Goal: Information Seeking & Learning: Learn about a topic

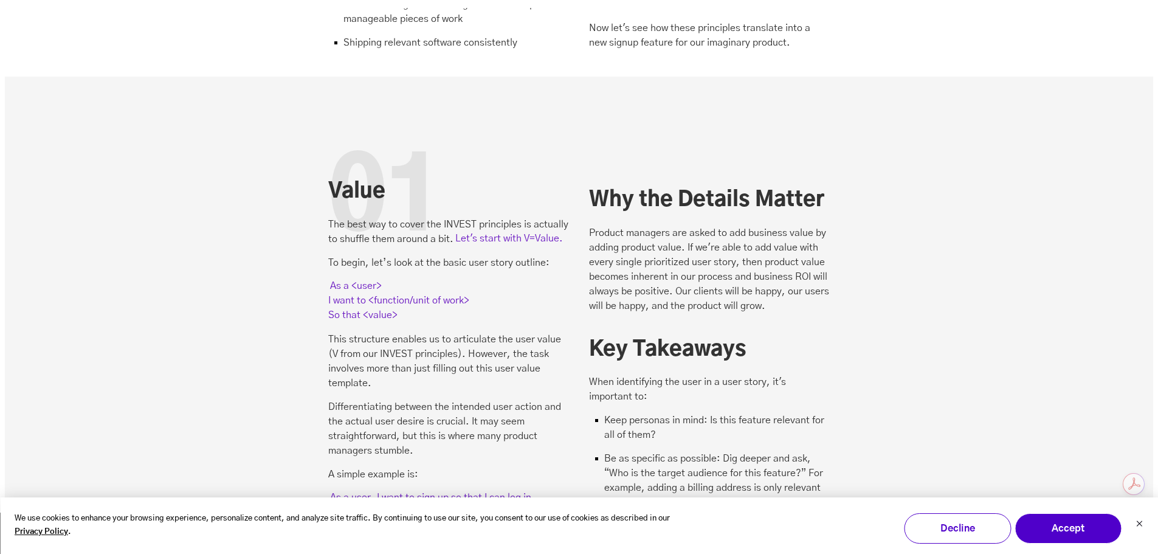
scroll to position [1763, 0]
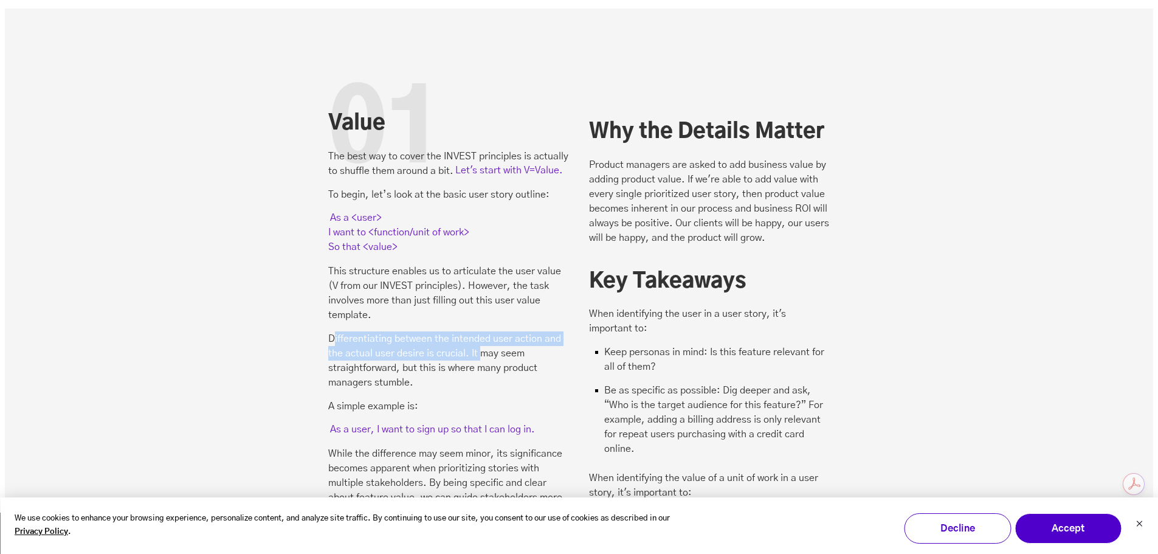
drag, startPoint x: 336, startPoint y: 282, endPoint x: 479, endPoint y: 305, distance: 145.3
click at [479, 331] on p "Differentiating between the intended user action and the actual user desire is …" at bounding box center [448, 360] width 241 height 58
click at [529, 331] on p "Differentiating between the intended user action and the actual user desire is …" at bounding box center [448, 360] width 241 height 58
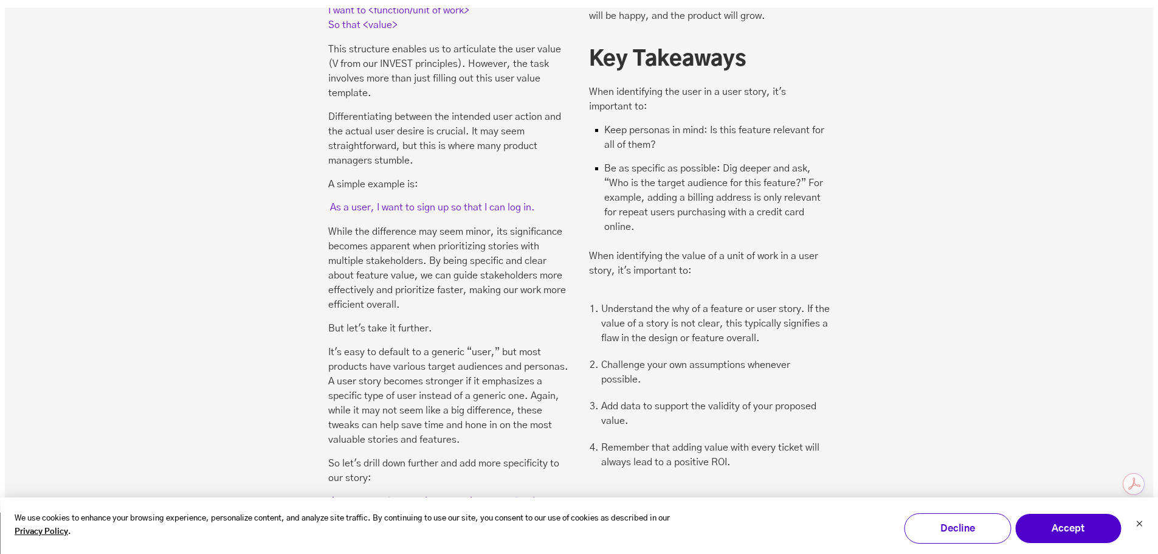
scroll to position [2006, 0]
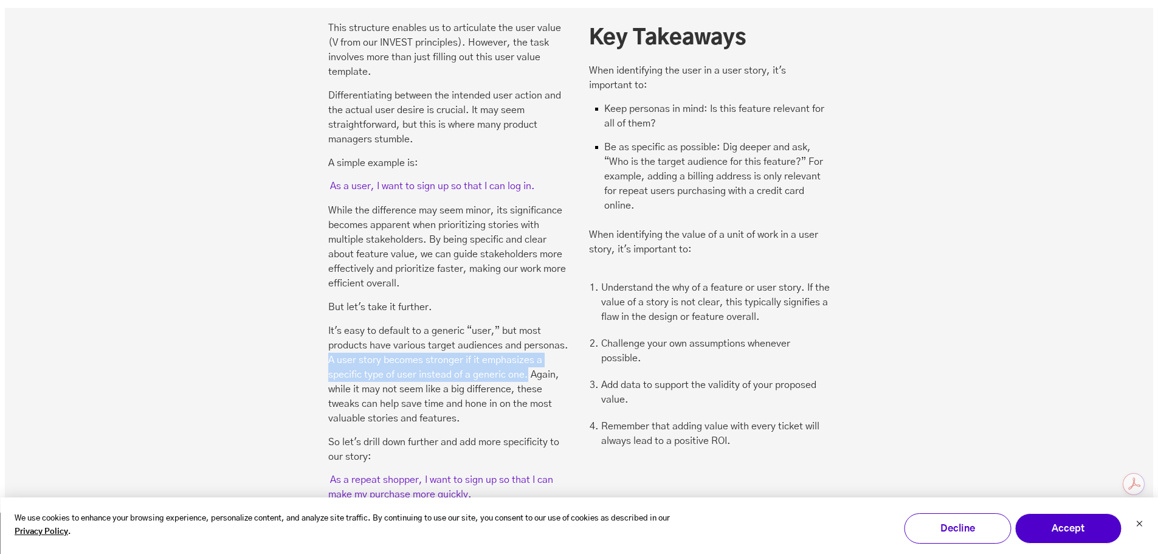
drag, startPoint x: 328, startPoint y: 305, endPoint x: 529, endPoint y: 321, distance: 201.9
click at [529, 323] on p "It's easy to default to a generic “user,” but most products have various target…" at bounding box center [448, 374] width 241 height 102
click at [393, 348] on p "It's easy to default to a generic “user,” but most products have various target…" at bounding box center [448, 374] width 241 height 102
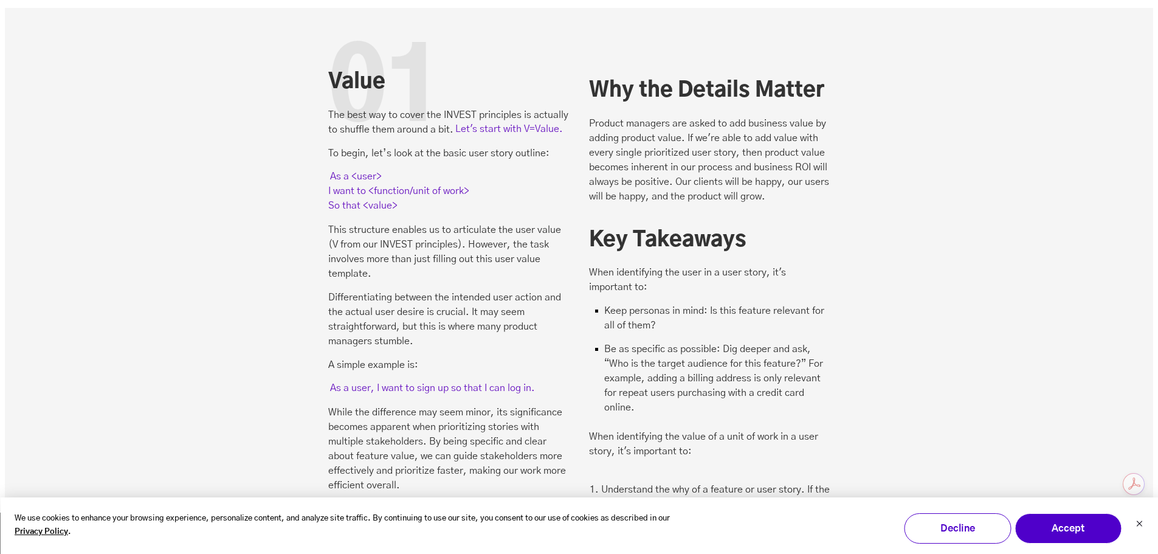
scroll to position [1824, 0]
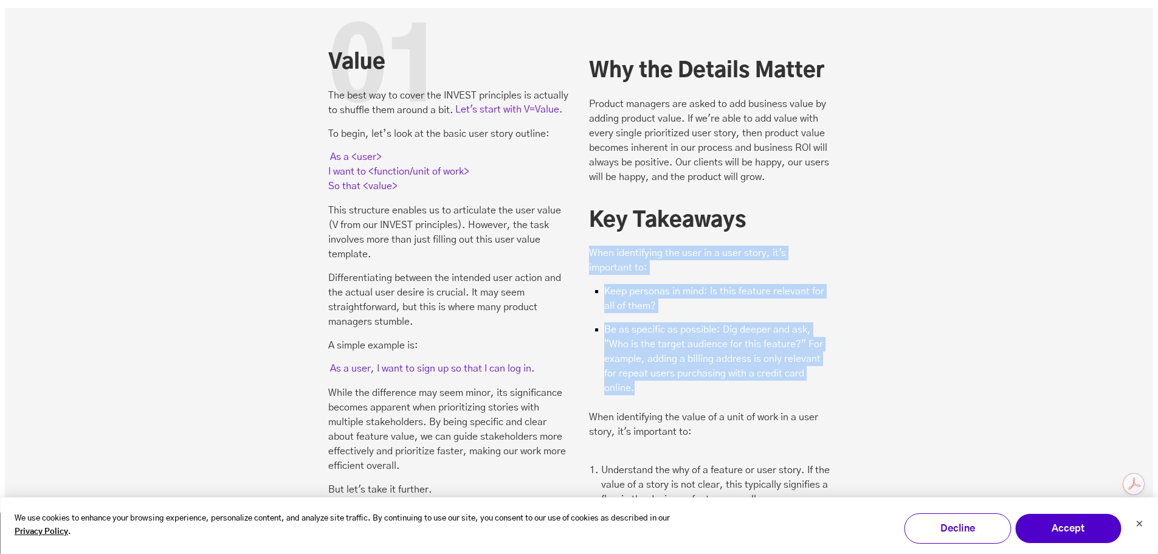
drag, startPoint x: 588, startPoint y: 198, endPoint x: 691, endPoint y: 339, distance: 174.1
click at [691, 339] on div "01 Value The best way to cover the INVEST principles is actually to shuffle the…" at bounding box center [578, 405] width 501 height 728
copy div "When identifying the user in a user story, it's important to: Keep personas in …"
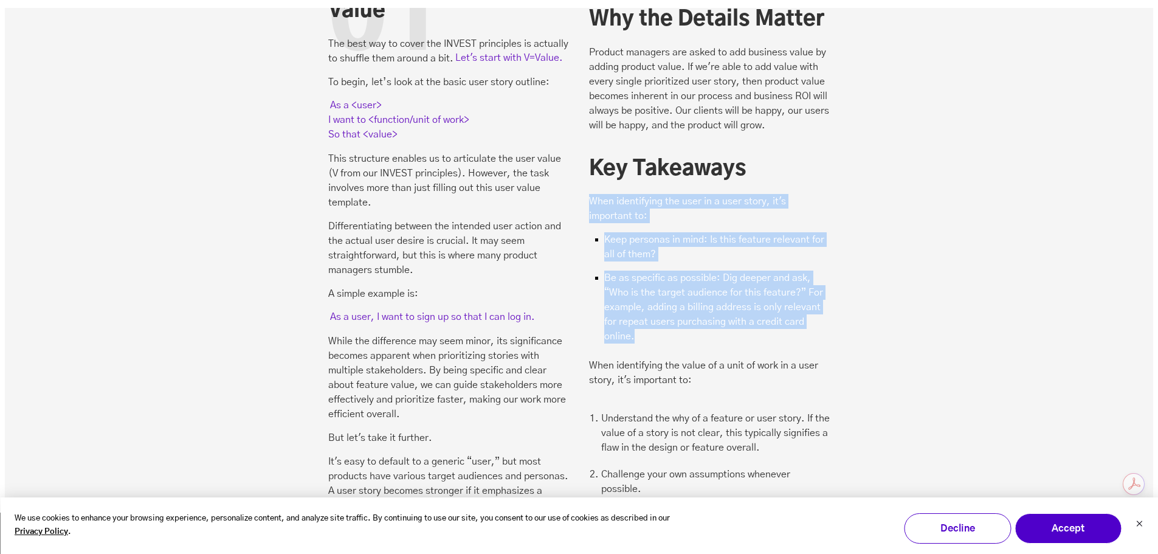
scroll to position [1945, 0]
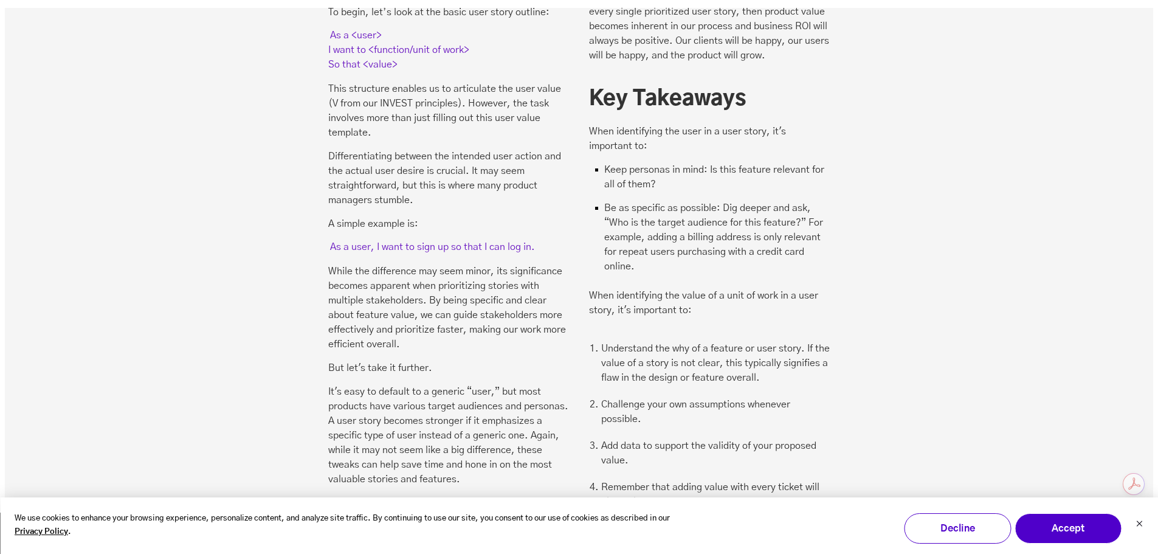
click at [691, 288] on p "When identifying the value of a unit of work in a user story, it's important to:" at bounding box center [709, 302] width 241 height 29
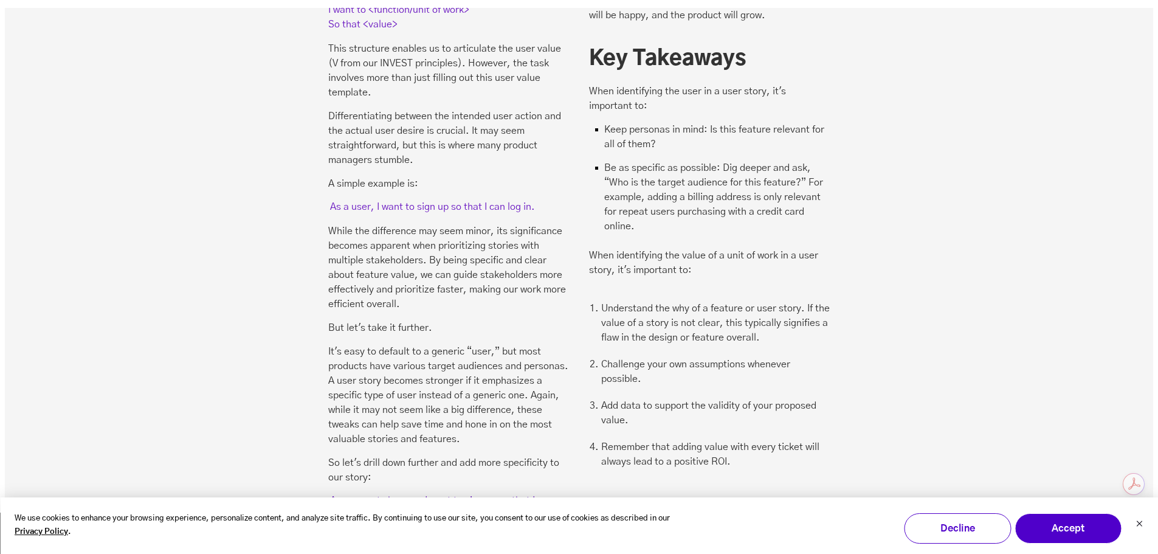
scroll to position [2006, 0]
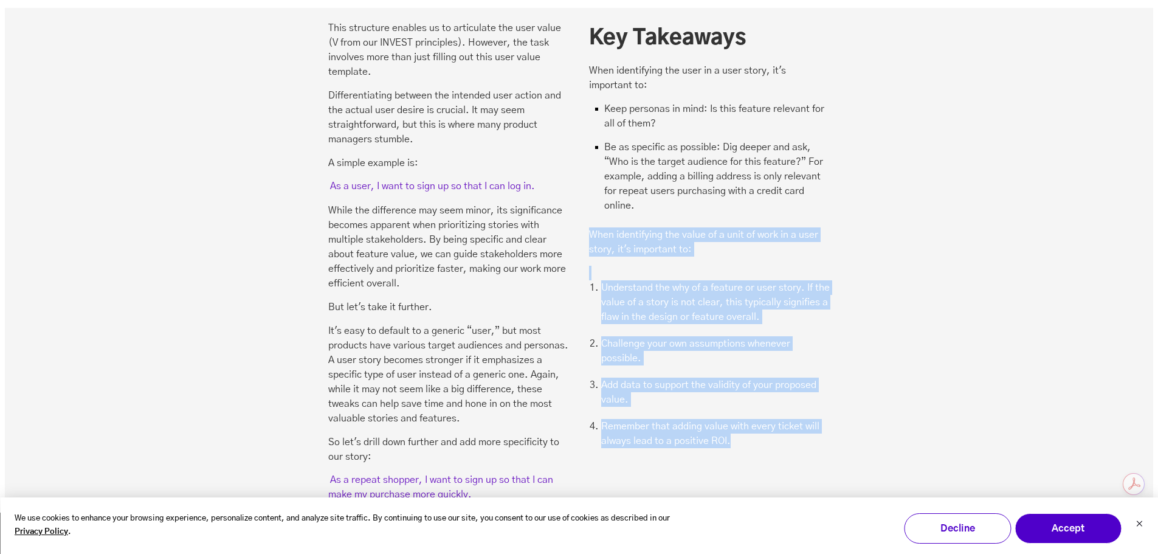
drag, startPoint x: 742, startPoint y: 397, endPoint x: 584, endPoint y: 182, distance: 266.1
click at [584, 182] on div "01 Value The best way to cover the INVEST principles is actually to shuffle the…" at bounding box center [578, 223] width 501 height 728
copy div "When identifying the value of a unit of work in a user story, it's important to…"
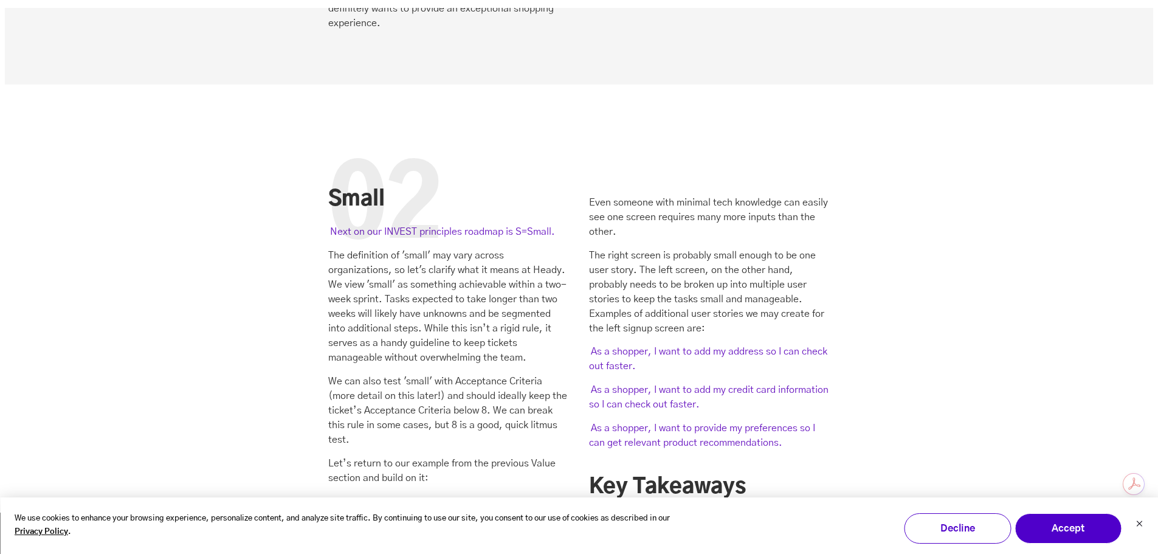
scroll to position [2614, 0]
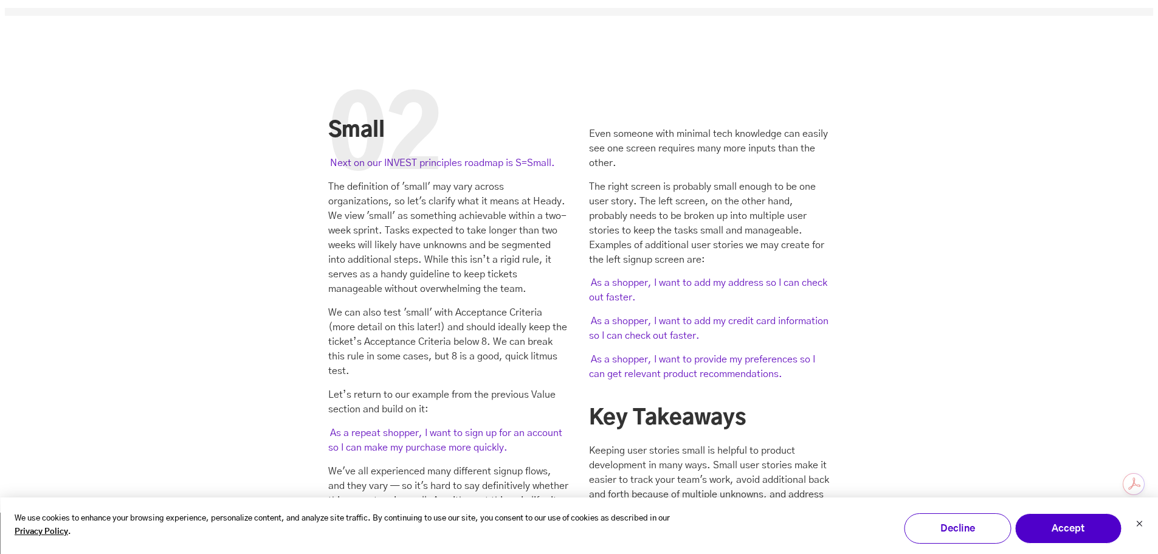
drag, startPoint x: 376, startPoint y: 0, endPoint x: 160, endPoint y: 187, distance: 284.8
click at [160, 187] on div "02 Small Next on our INVEST principles roadmap is S=Small. The definition of 's…" at bounding box center [579, 473] width 1148 height 915
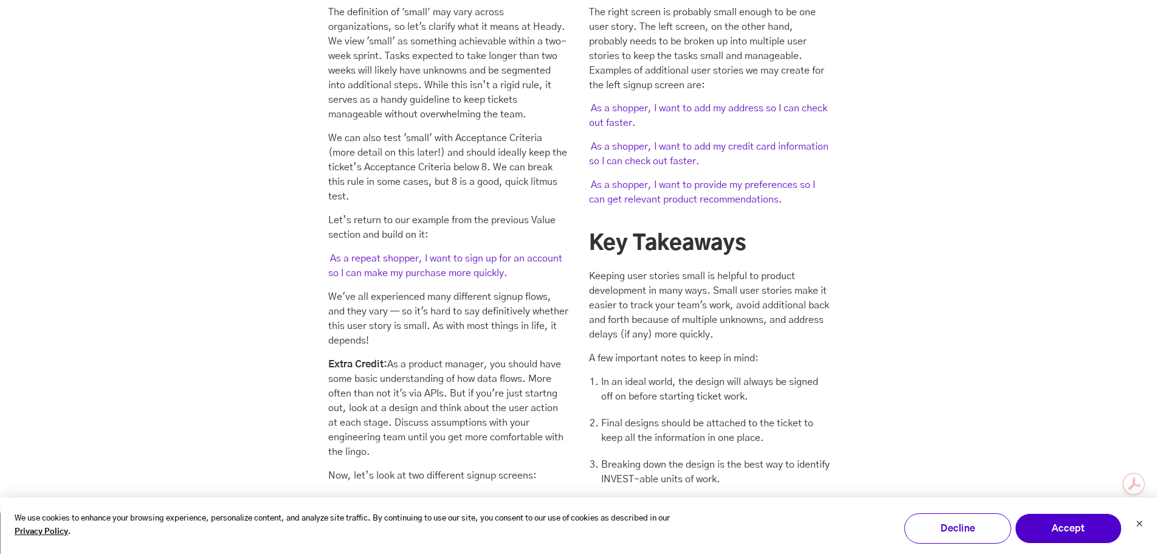
scroll to position [2796, 0]
